Goal: Check status: Check status

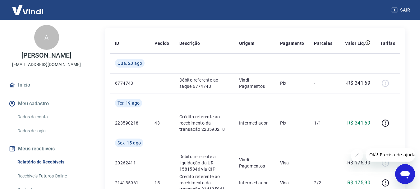
scroll to position [155, 0]
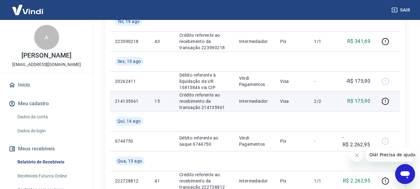
click at [354, 101] on p "R$ 175,90" at bounding box center [358, 100] width 23 height 7
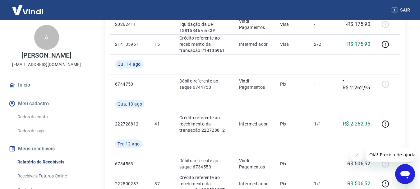
scroll to position [218, 0]
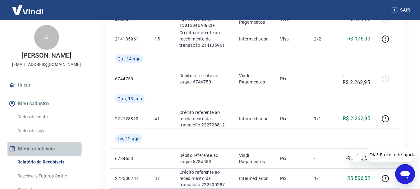
click at [39, 148] on button "Meus recebíveis" at bounding box center [46, 149] width 78 height 14
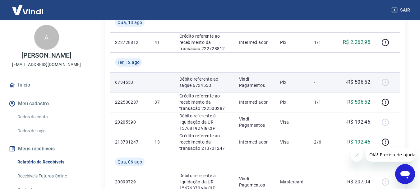
scroll to position [311, 0]
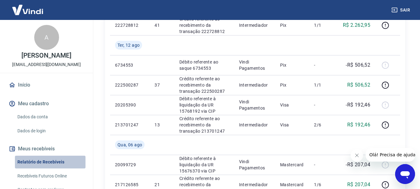
click at [55, 161] on link "Relatório de Recebíveis" at bounding box center [50, 161] width 71 height 13
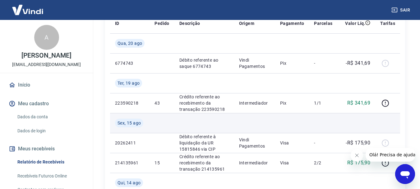
scroll to position [93, 0]
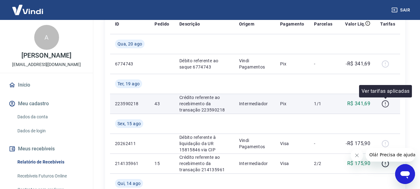
click at [386, 102] on icon "button" at bounding box center [385, 103] width 1 height 2
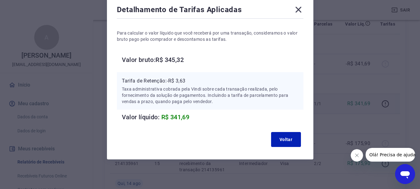
scroll to position [35, 0]
click at [298, 9] on icon at bounding box center [298, 10] width 6 height 6
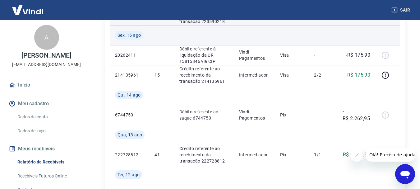
scroll to position [187, 0]
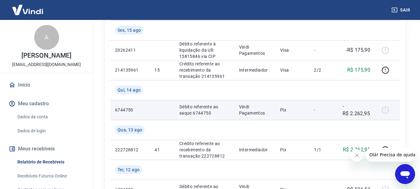
click at [385, 110] on div at bounding box center [387, 110] width 15 height 10
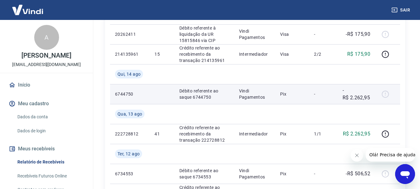
scroll to position [218, 0]
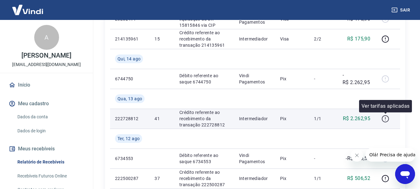
click at [386, 117] on icon "button" at bounding box center [385, 118] width 1 height 2
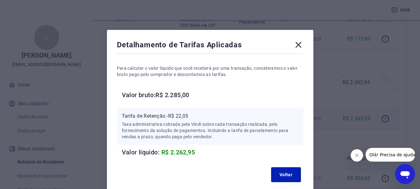
click at [298, 45] on icon at bounding box center [298, 45] width 6 height 6
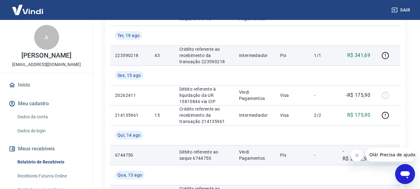
scroll to position [155, 0]
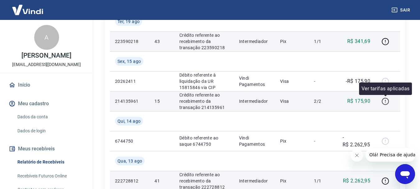
click at [385, 102] on icon "button" at bounding box center [386, 101] width 8 height 8
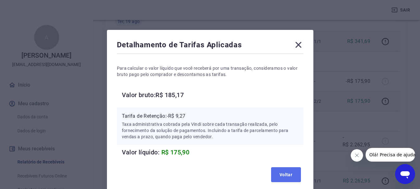
click at [292, 176] on button "Voltar" at bounding box center [286, 174] width 30 height 15
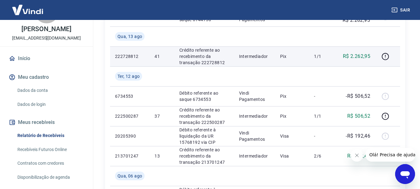
scroll to position [0, 0]
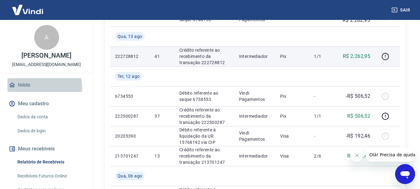
click at [28, 88] on link "Início" at bounding box center [46, 85] width 78 height 14
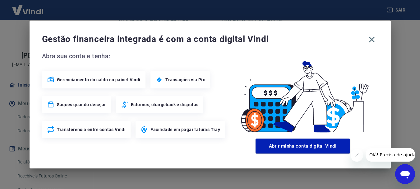
scroll to position [285, 0]
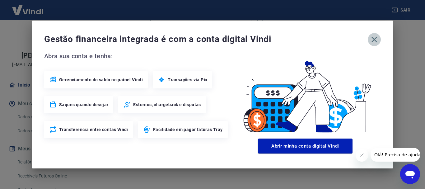
click at [372, 39] on icon "button" at bounding box center [374, 40] width 10 height 10
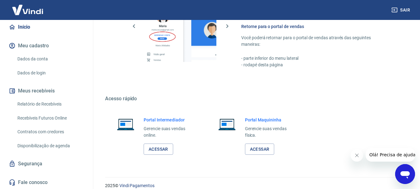
scroll to position [58, 0]
click at [47, 118] on link "Recebíveis Futuros Online" at bounding box center [50, 117] width 71 height 13
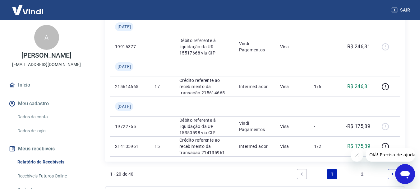
scroll to position [684, 0]
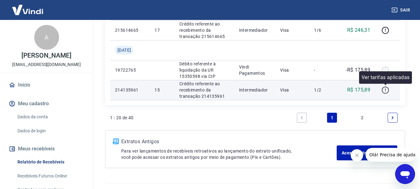
click at [386, 90] on icon "button" at bounding box center [386, 90] width 8 height 8
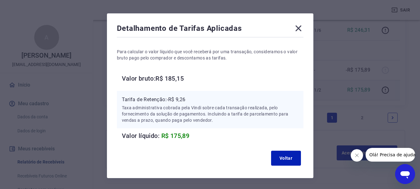
scroll to position [31, 0]
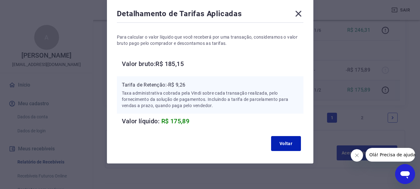
click at [297, 15] on icon at bounding box center [298, 14] width 6 height 6
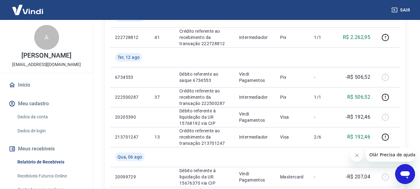
scroll to position [311, 0]
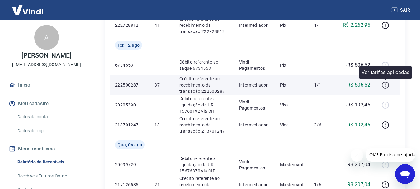
click at [386, 85] on icon "button" at bounding box center [386, 85] width 8 height 8
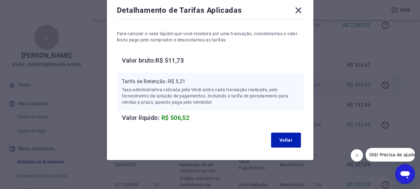
scroll to position [35, 0]
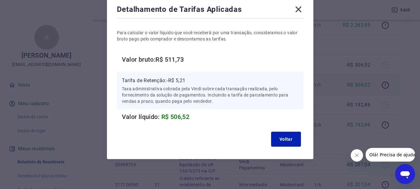
click at [301, 7] on icon at bounding box center [298, 10] width 6 height 6
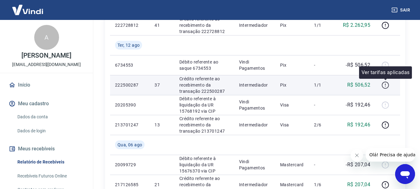
click at [385, 85] on icon "button" at bounding box center [386, 85] width 8 height 8
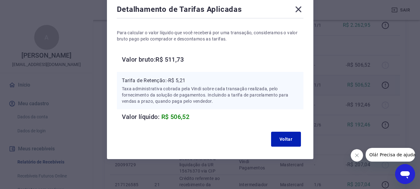
click at [300, 9] on icon at bounding box center [299, 9] width 10 height 10
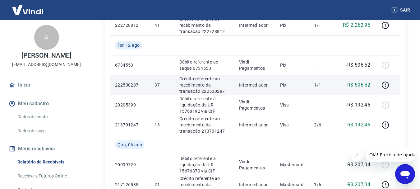
click at [360, 86] on p "R$ 506,52" at bounding box center [358, 84] width 23 height 7
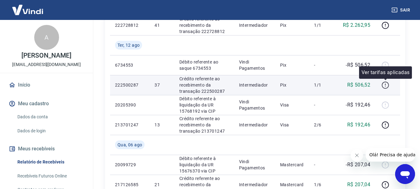
click at [386, 85] on icon "button" at bounding box center [385, 84] width 1 height 2
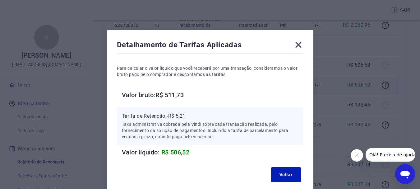
click at [298, 45] on icon at bounding box center [298, 45] width 6 height 6
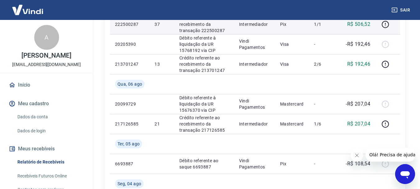
scroll to position [373, 0]
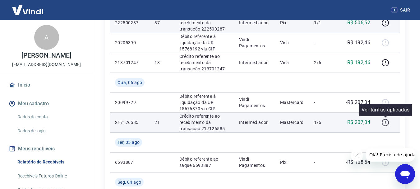
click at [386, 121] on icon "button" at bounding box center [386, 122] width 8 height 8
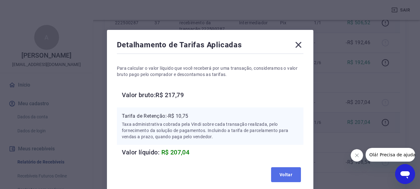
click at [287, 176] on button "Voltar" at bounding box center [286, 174] width 30 height 15
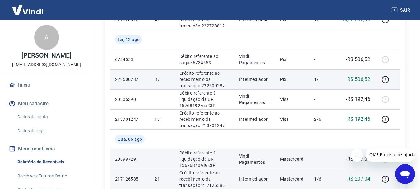
scroll to position [311, 0]
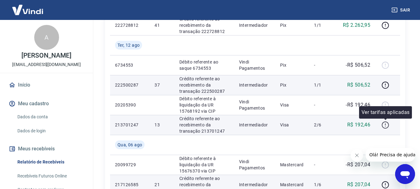
click at [385, 125] on icon "button" at bounding box center [386, 125] width 8 height 8
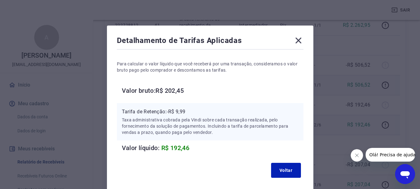
scroll to position [0, 0]
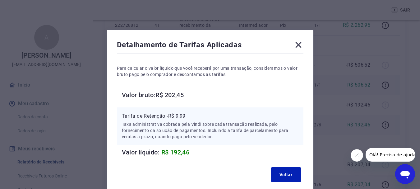
click at [298, 44] on icon at bounding box center [299, 45] width 10 height 10
